Goal: Entertainment & Leisure: Consume media (video, audio)

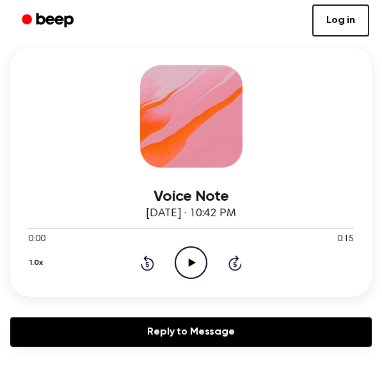
scroll to position [99, 0]
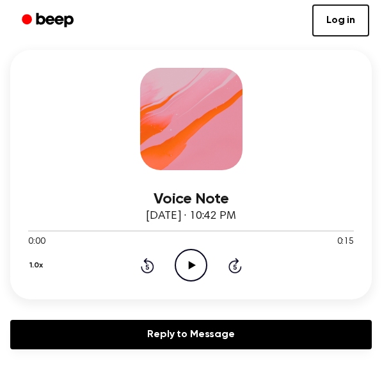
click at [193, 262] on icon "Play Audio" at bounding box center [191, 265] width 33 height 33
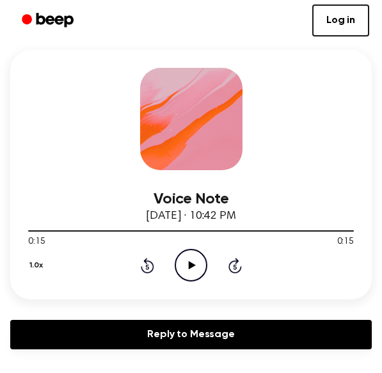
click at [189, 264] on icon at bounding box center [192, 265] width 7 height 8
click at [195, 271] on icon "Play Audio" at bounding box center [191, 265] width 33 height 33
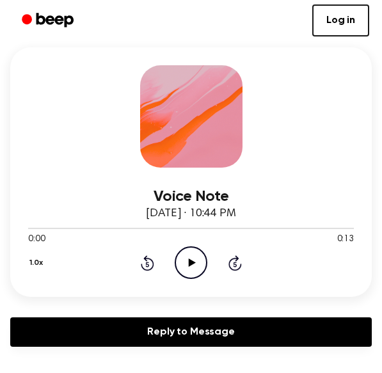
scroll to position [120, 0]
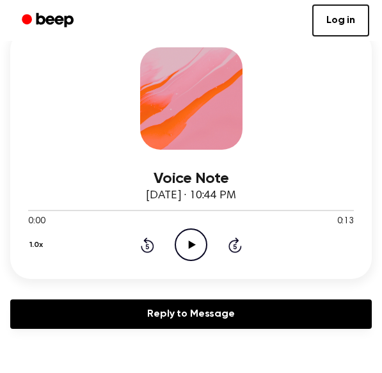
click at [190, 247] on icon at bounding box center [192, 245] width 7 height 8
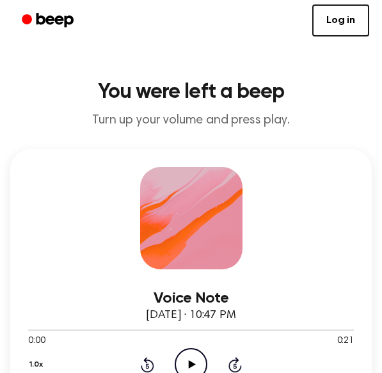
click at [196, 352] on icon "Play Audio" at bounding box center [191, 364] width 33 height 33
click at [191, 370] on icon "Play Audio" at bounding box center [191, 364] width 33 height 33
click at [203, 355] on circle at bounding box center [190, 364] width 31 height 31
click at [194, 356] on icon "Play Audio" at bounding box center [191, 364] width 33 height 33
click at [194, 355] on icon "Play Audio" at bounding box center [191, 364] width 33 height 33
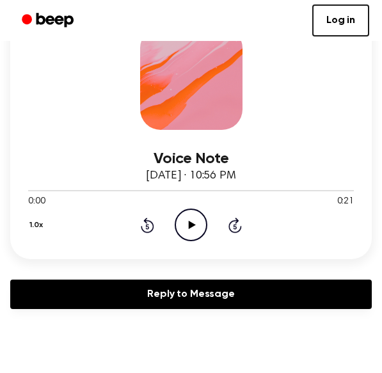
scroll to position [150, 0]
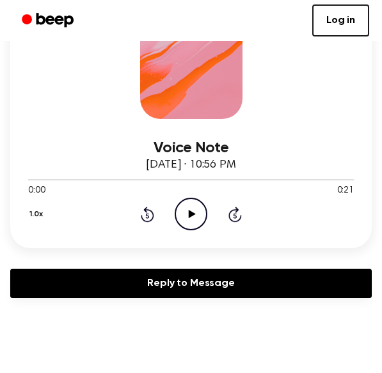
click at [192, 203] on icon "Play Audio" at bounding box center [191, 214] width 33 height 33
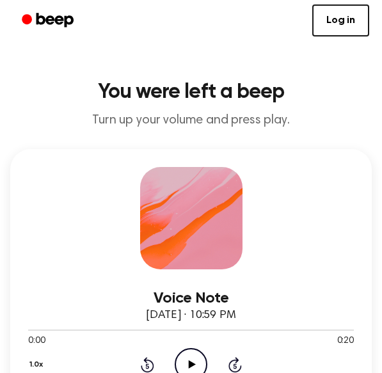
click at [189, 365] on icon at bounding box center [192, 364] width 7 height 8
click at [202, 354] on circle at bounding box center [190, 364] width 31 height 31
click at [206, 359] on icon "Play Audio" at bounding box center [191, 364] width 33 height 33
